Goal: Transaction & Acquisition: Subscribe to service/newsletter

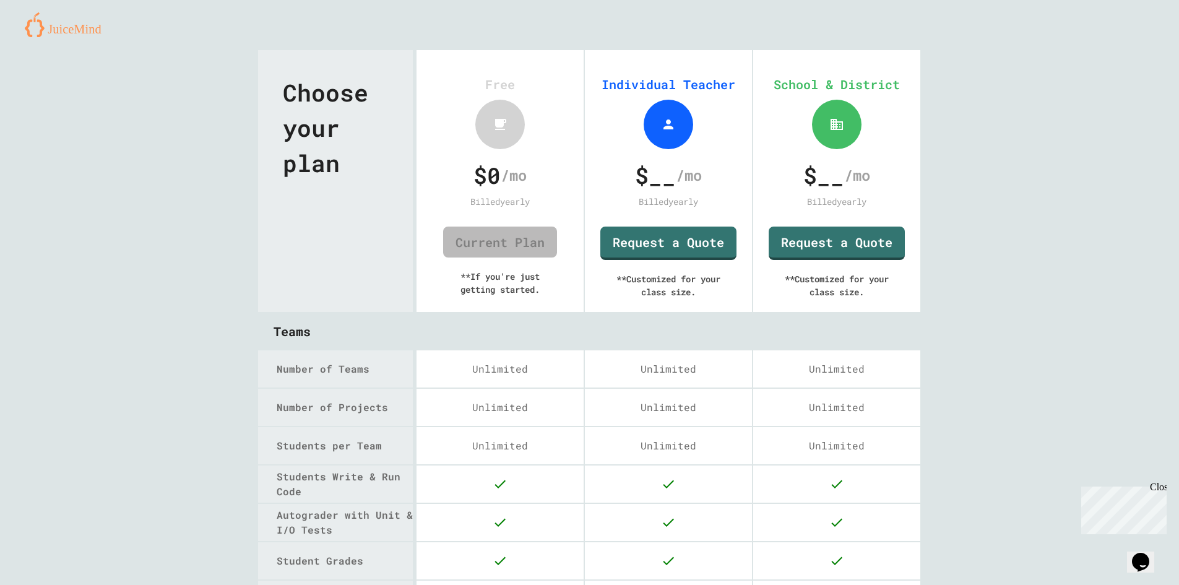
drag, startPoint x: 241, startPoint y: 468, endPoint x: 256, endPoint y: 293, distance: 175.7
click at [95, 19] on img at bounding box center [68, 24] width 86 height 25
